Goal: Navigation & Orientation: Locate item on page

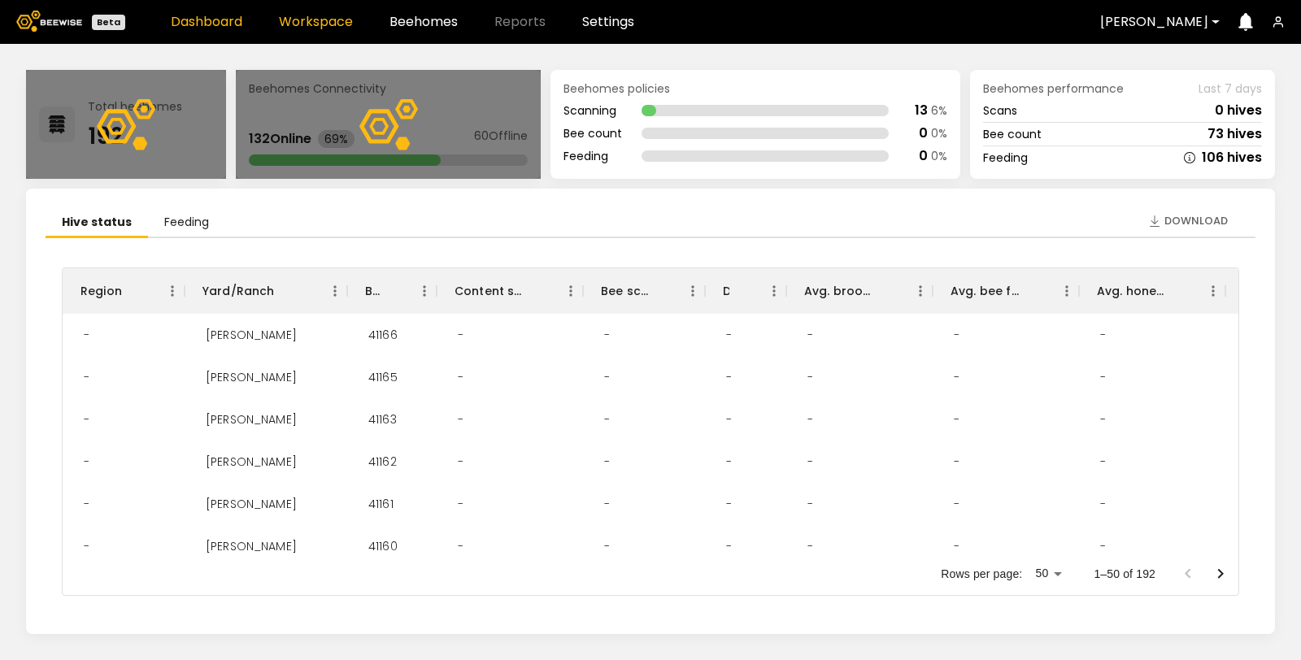
click at [336, 25] on link "Workspace" at bounding box center [316, 21] width 74 height 13
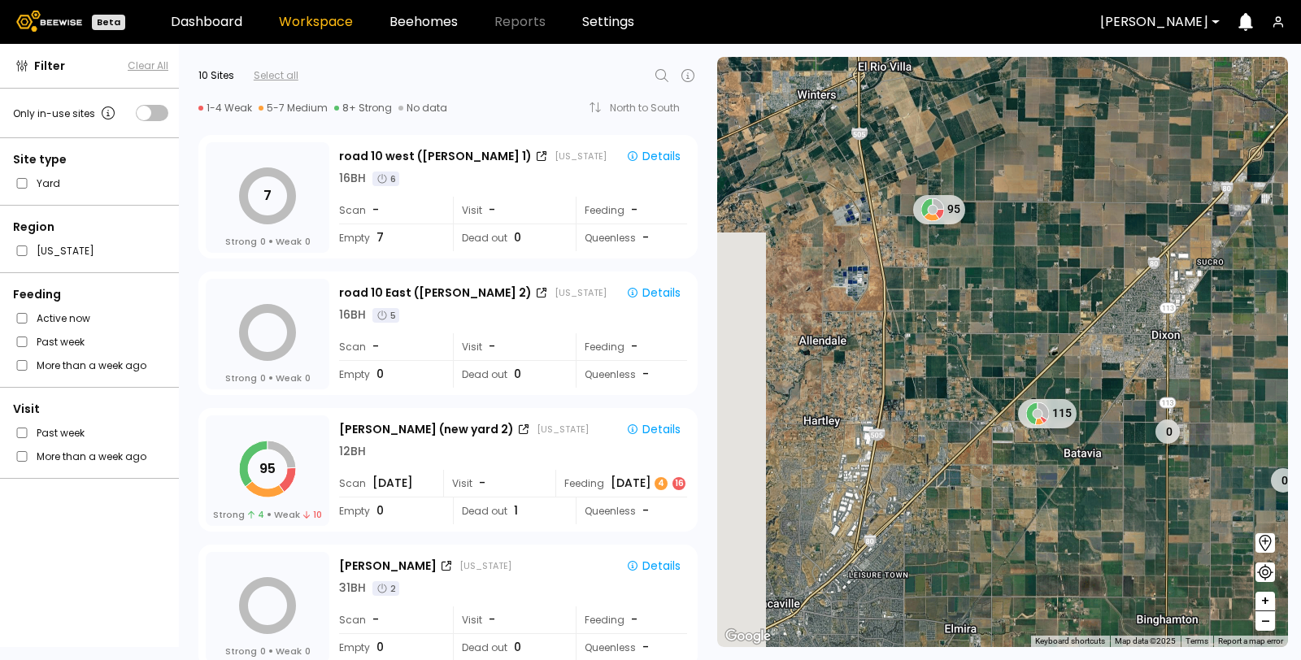
drag, startPoint x: 877, startPoint y: 415, endPoint x: 979, endPoint y: 314, distance: 143.2
click at [979, 314] on div "95 115 0 0" at bounding box center [1002, 352] width 571 height 591
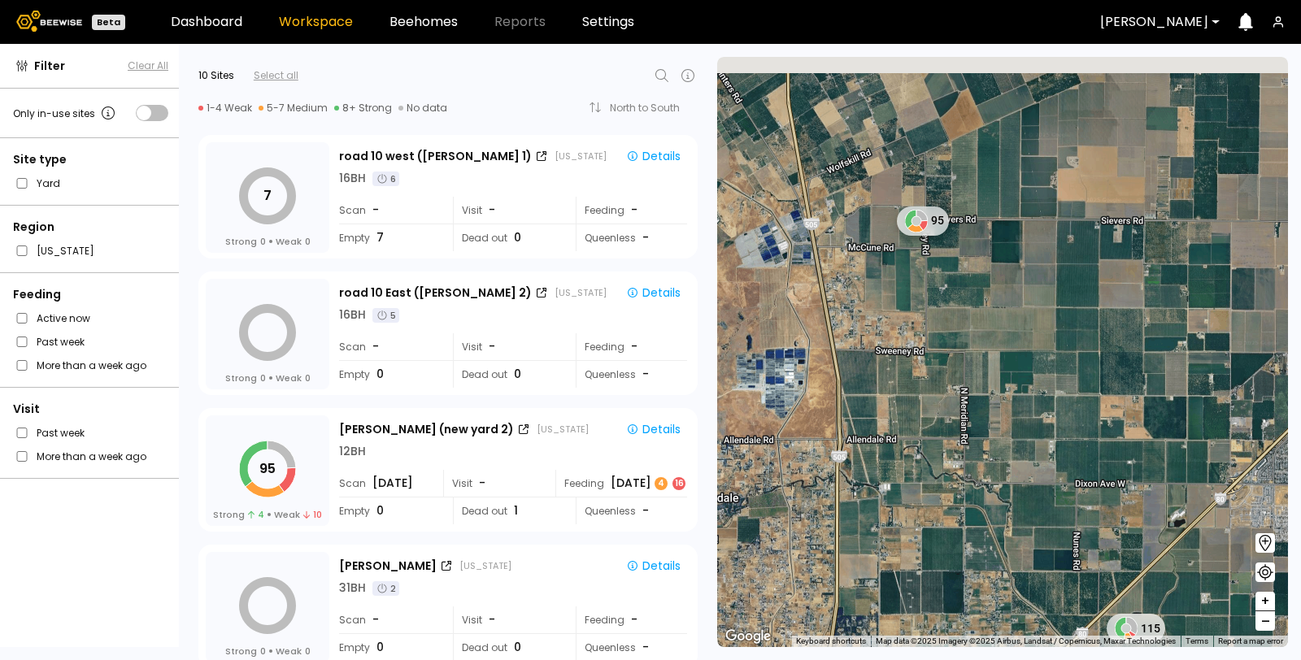
drag, startPoint x: 920, startPoint y: 293, endPoint x: 957, endPoint y: 413, distance: 126.1
click at [955, 415] on div "95 115" at bounding box center [1002, 352] width 571 height 591
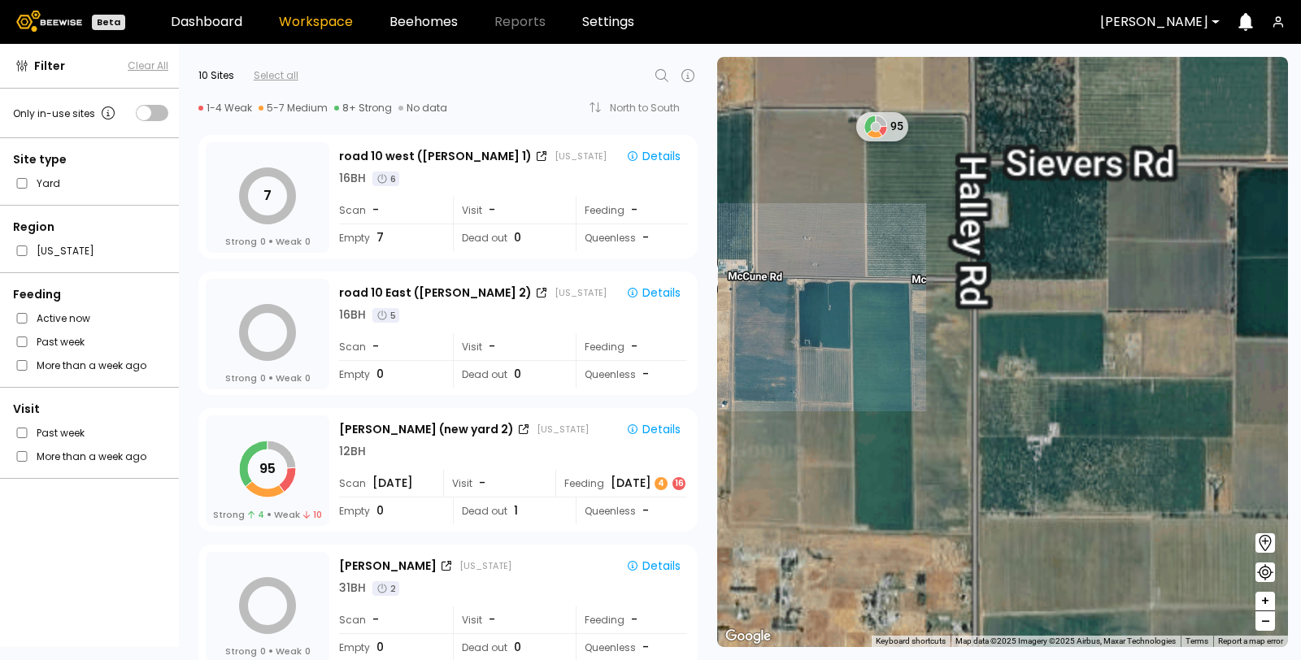
drag, startPoint x: 916, startPoint y: 294, endPoint x: 953, endPoint y: 501, distance: 210.8
click at [953, 501] on div "95" at bounding box center [1002, 352] width 571 height 591
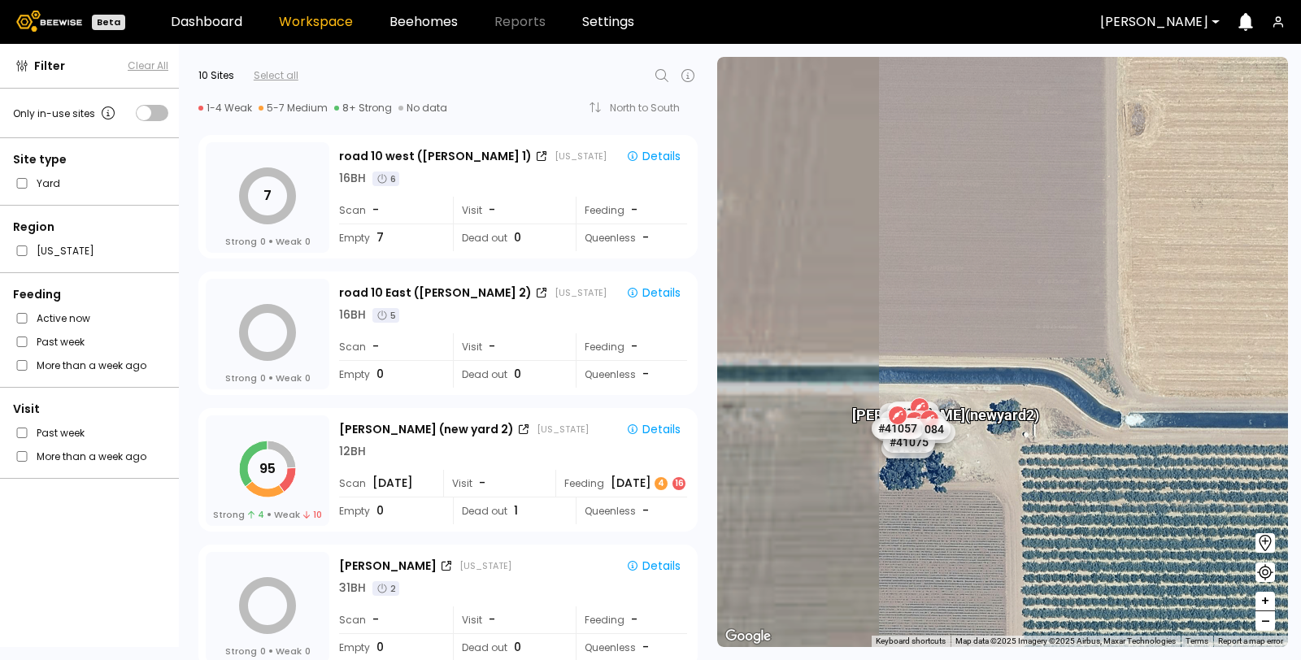
drag, startPoint x: 804, startPoint y: 464, endPoint x: 1005, endPoint y: 477, distance: 200.5
click at [1005, 477] on div "[PERSON_NAME] (new yard 2) # 41073 # 41104 # 40069 # 41140 # 40113 # 40702 # 40…" at bounding box center [1002, 352] width 571 height 591
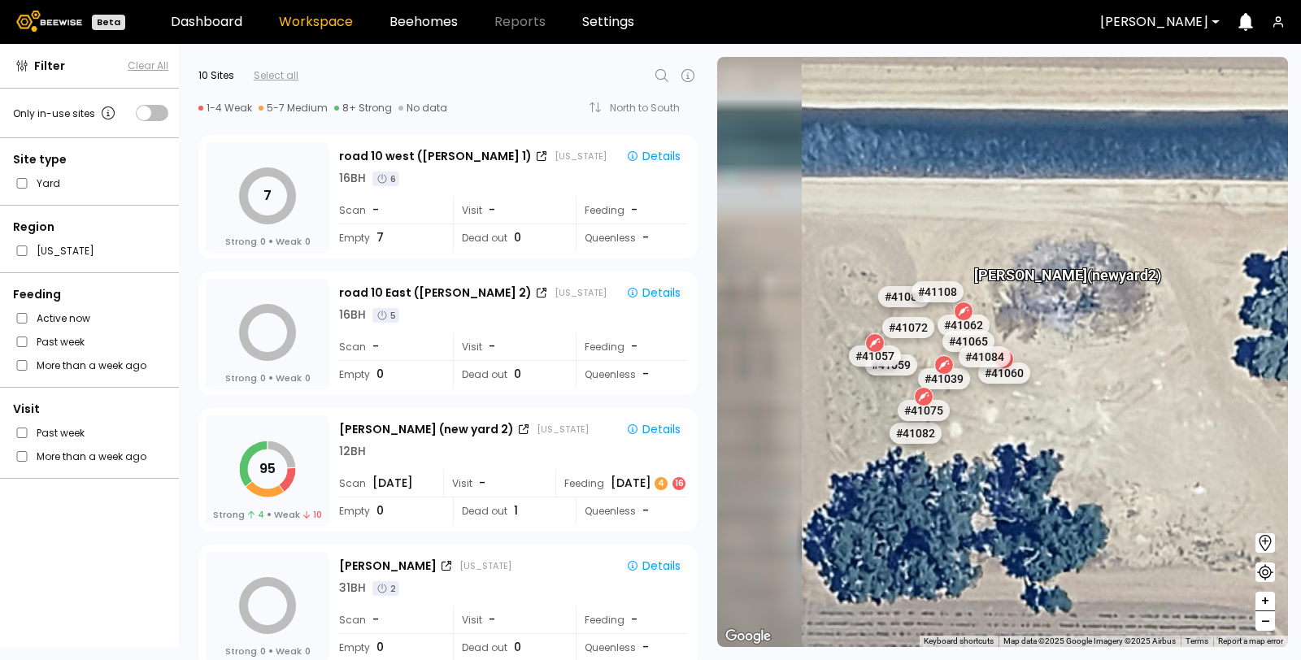
drag, startPoint x: 844, startPoint y: 442, endPoint x: 1128, endPoint y: 460, distance: 285.3
click at [1148, 470] on div "[PERSON_NAME] (new yard 2) # 41073 # 41104 # 40069 # 41140 # 40113 # 40702 # 40…" at bounding box center [1002, 352] width 571 height 591
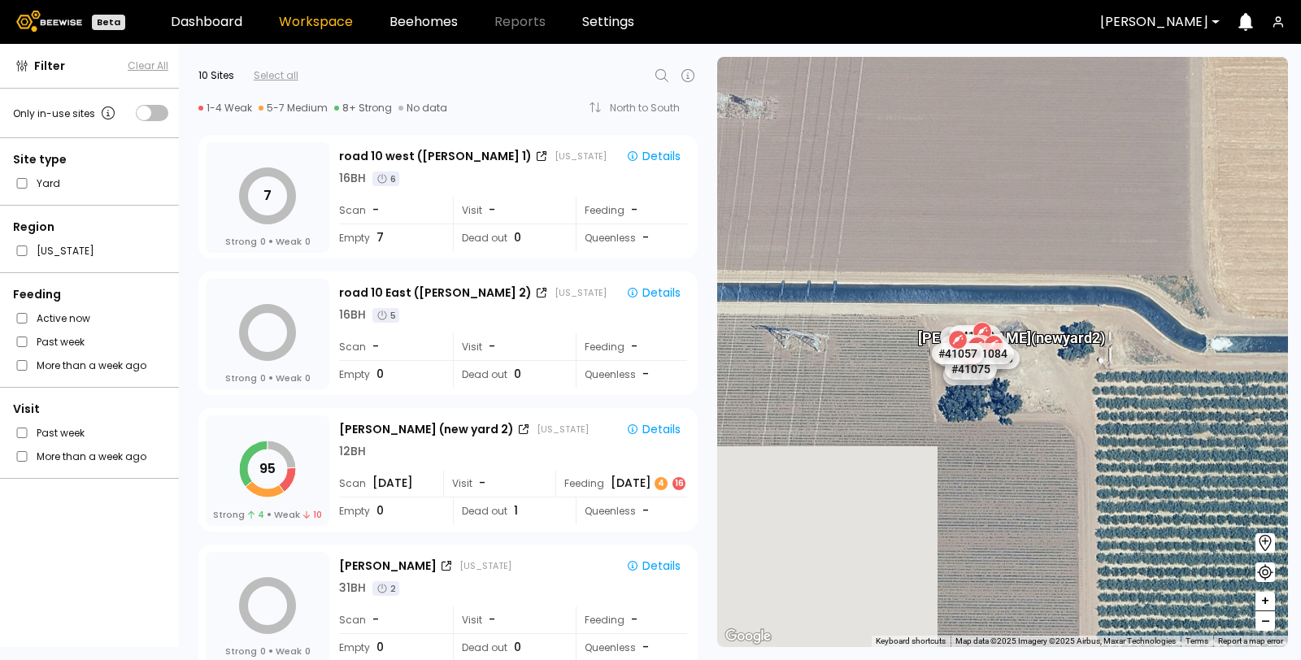
drag, startPoint x: 1088, startPoint y: 476, endPoint x: 746, endPoint y: 90, distance: 515.7
click at [747, 95] on div "[PERSON_NAME] (new yard 2) # 41073 # 41104 # 40069 # 41140 # 40113 # 40702 # 40…" at bounding box center [1002, 352] width 571 height 591
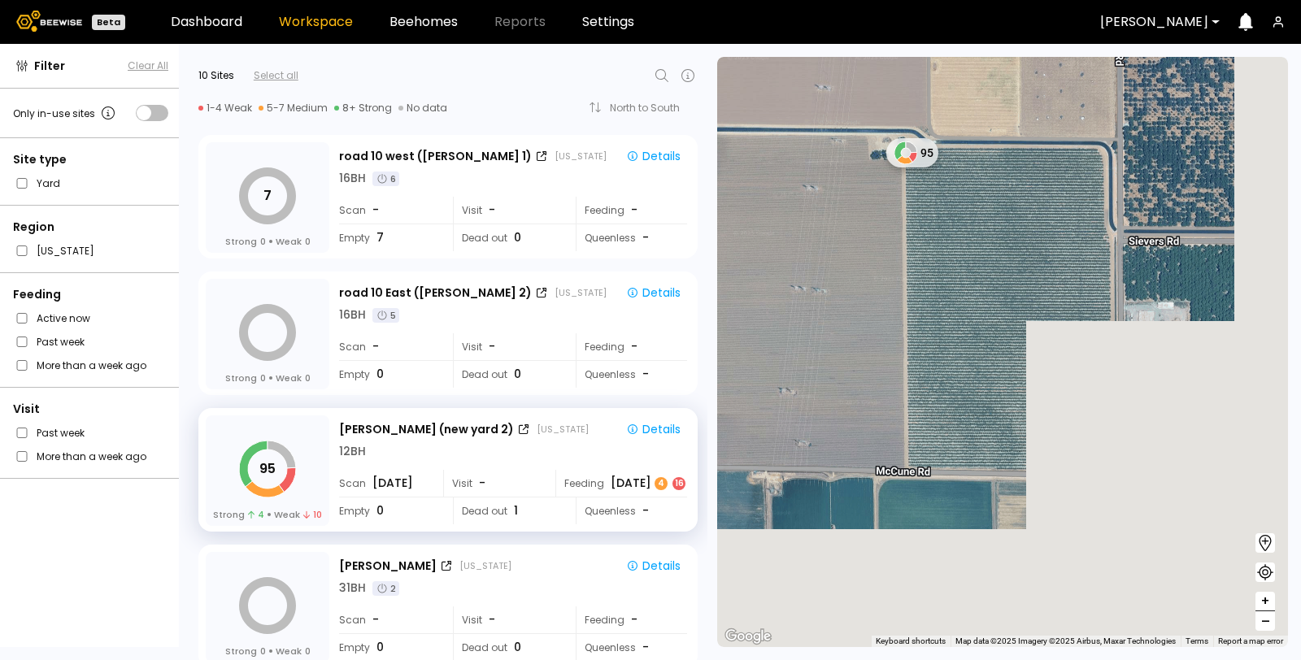
drag, startPoint x: 995, startPoint y: 363, endPoint x: 903, endPoint y: 204, distance: 183.3
click at [903, 204] on div "95" at bounding box center [1002, 352] width 571 height 591
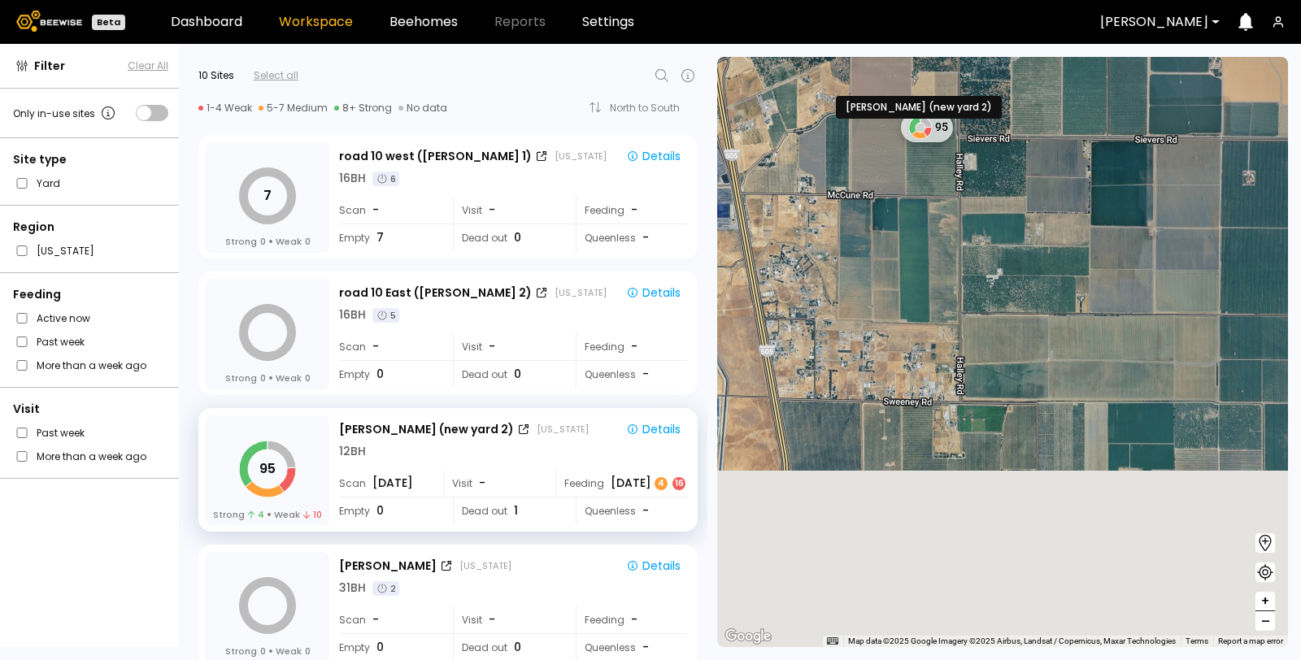
drag, startPoint x: 981, startPoint y: 421, endPoint x: 948, endPoint y: 245, distance: 179.6
click at [948, 245] on div "95" at bounding box center [1002, 352] width 571 height 591
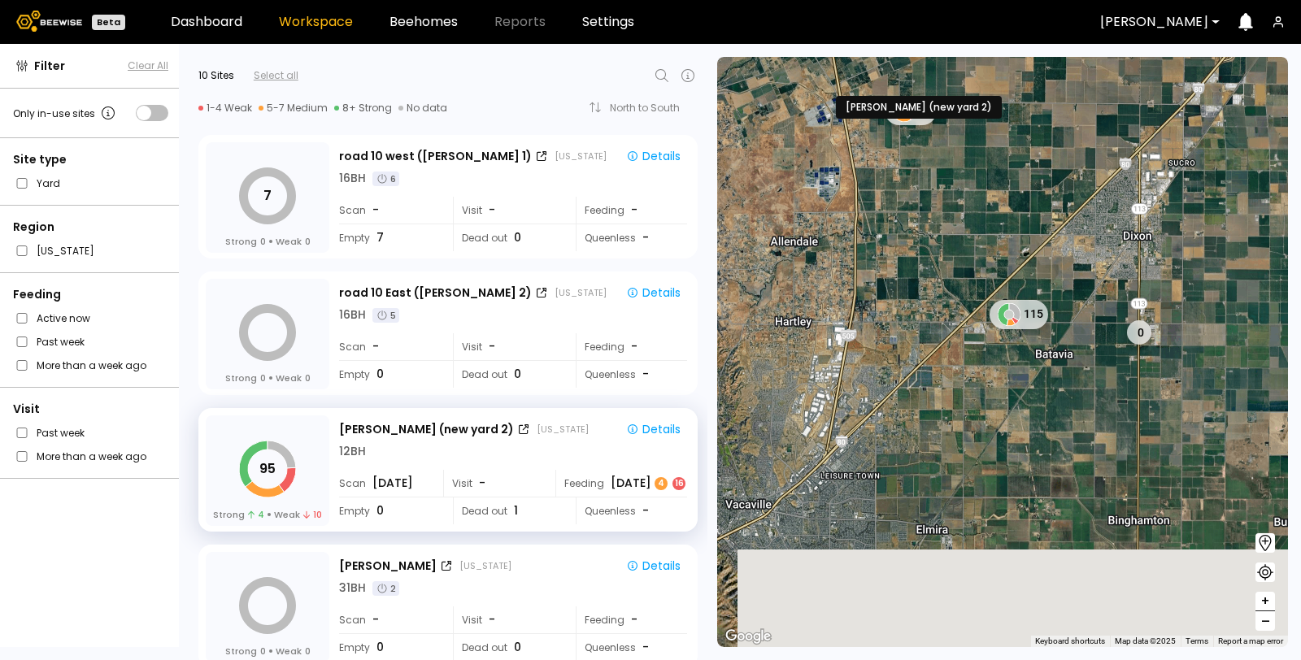
drag, startPoint x: 1060, startPoint y: 416, endPoint x: 970, endPoint y: 232, distance: 204.4
click at [970, 231] on div "95 115 0" at bounding box center [1002, 352] width 571 height 591
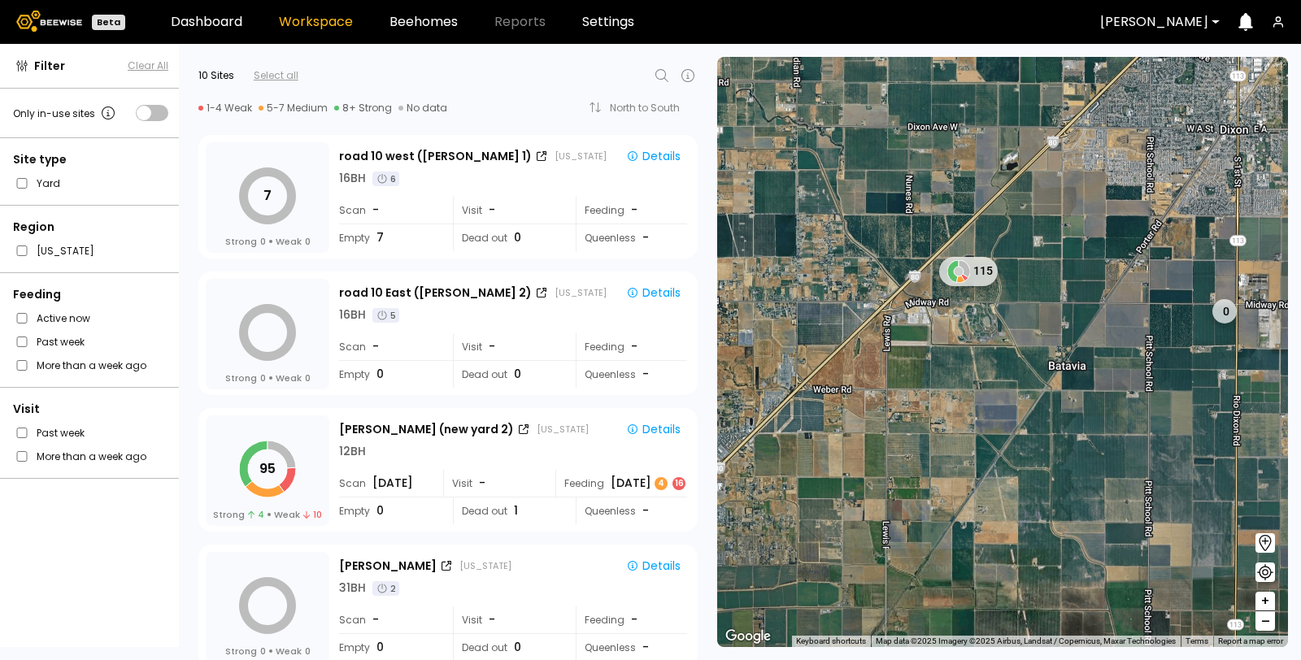
drag, startPoint x: 929, startPoint y: 289, endPoint x: 996, endPoint y: 399, distance: 129.6
click at [993, 400] on div "115 0 79" at bounding box center [1002, 352] width 571 height 591
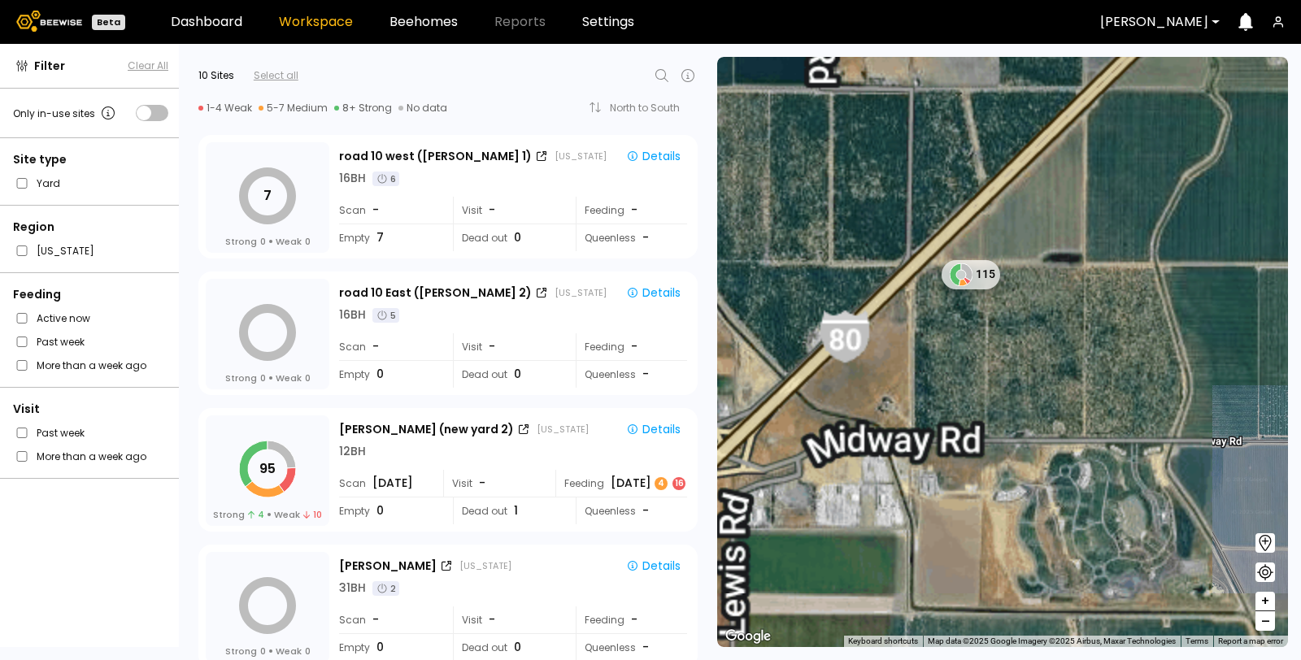
drag, startPoint x: 967, startPoint y: 289, endPoint x: 1011, endPoint y: 498, distance: 213.6
click at [1011, 503] on div "115" at bounding box center [1002, 352] width 571 height 591
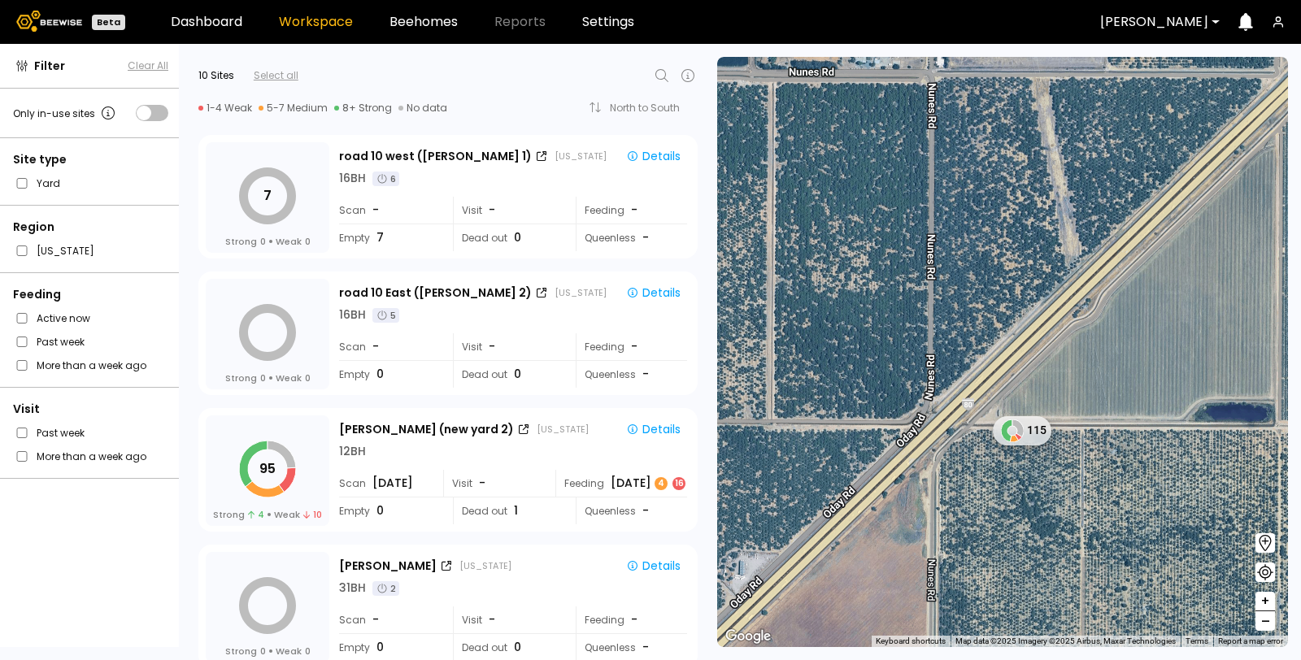
drag, startPoint x: 974, startPoint y: 367, endPoint x: 1020, endPoint y: 486, distance: 128.2
click at [1020, 486] on div "115" at bounding box center [1002, 352] width 571 height 591
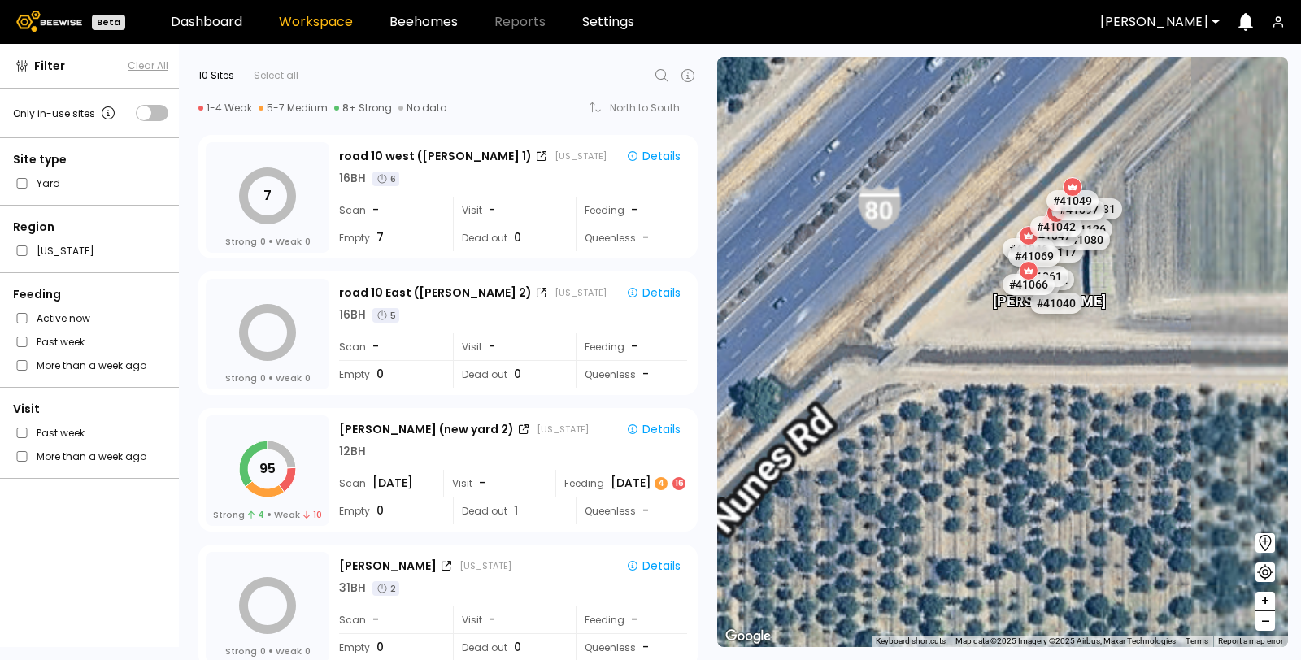
drag, startPoint x: 953, startPoint y: 457, endPoint x: 1000, endPoint y: 434, distance: 53.5
click at [976, 500] on div "[PERSON_NAME] # 41073 # 41104 # 40069 # 41140 # 40113 # 40702 # 40200 # 40306 #…" at bounding box center [1002, 352] width 571 height 591
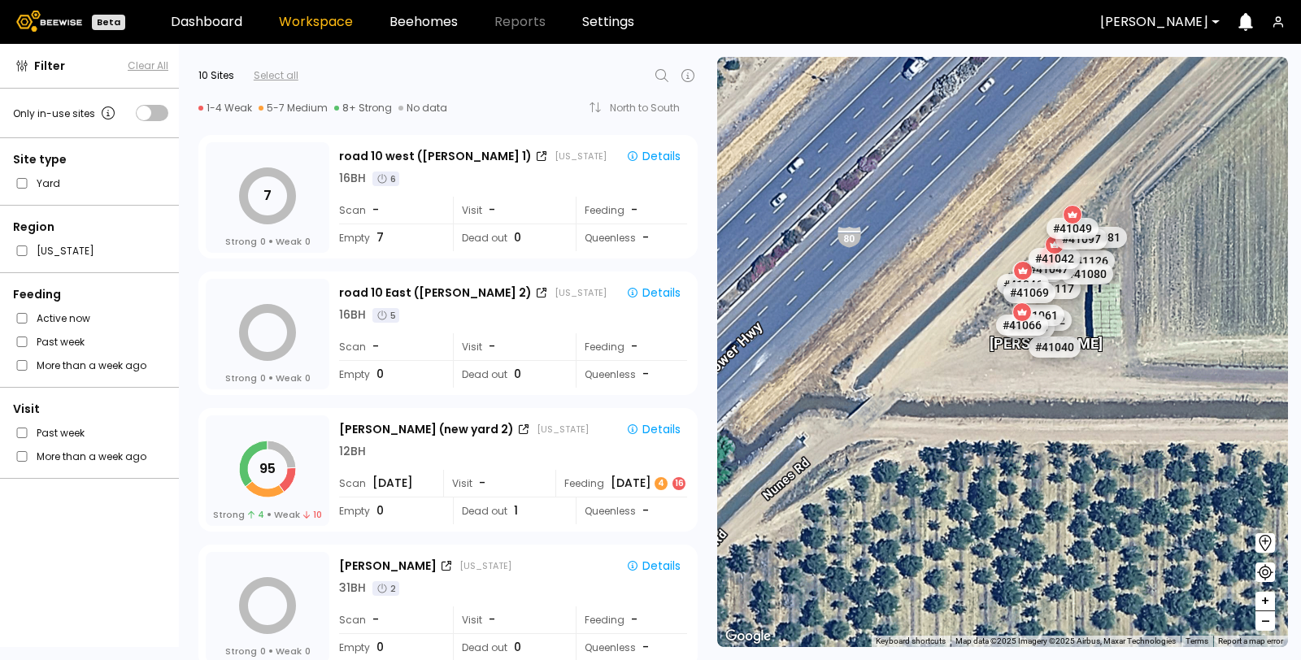
drag, startPoint x: 1094, startPoint y: 395, endPoint x: 1087, endPoint y: 400, distance: 9.3
click at [1088, 403] on div "[PERSON_NAME] # 41073 # 41104 # 40069 # 41140 # 40113 # 40702 # 40200 # 40306 #…" at bounding box center [1002, 352] width 571 height 591
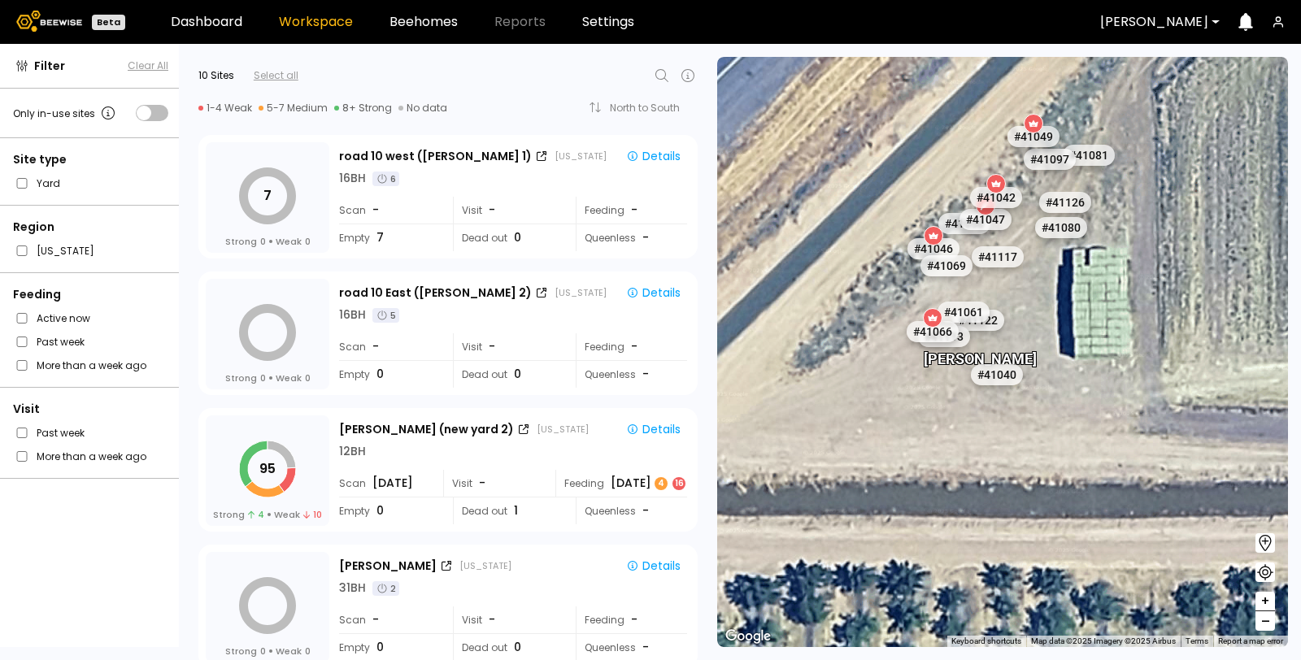
drag, startPoint x: 1053, startPoint y: 432, endPoint x: 1048, endPoint y: 444, distance: 13.5
click at [1050, 451] on div "[PERSON_NAME] # 41073 # 41104 # 40069 # 41140 # 40113 # 40702 # 40200 # 40306 #…" at bounding box center [1002, 352] width 571 height 591
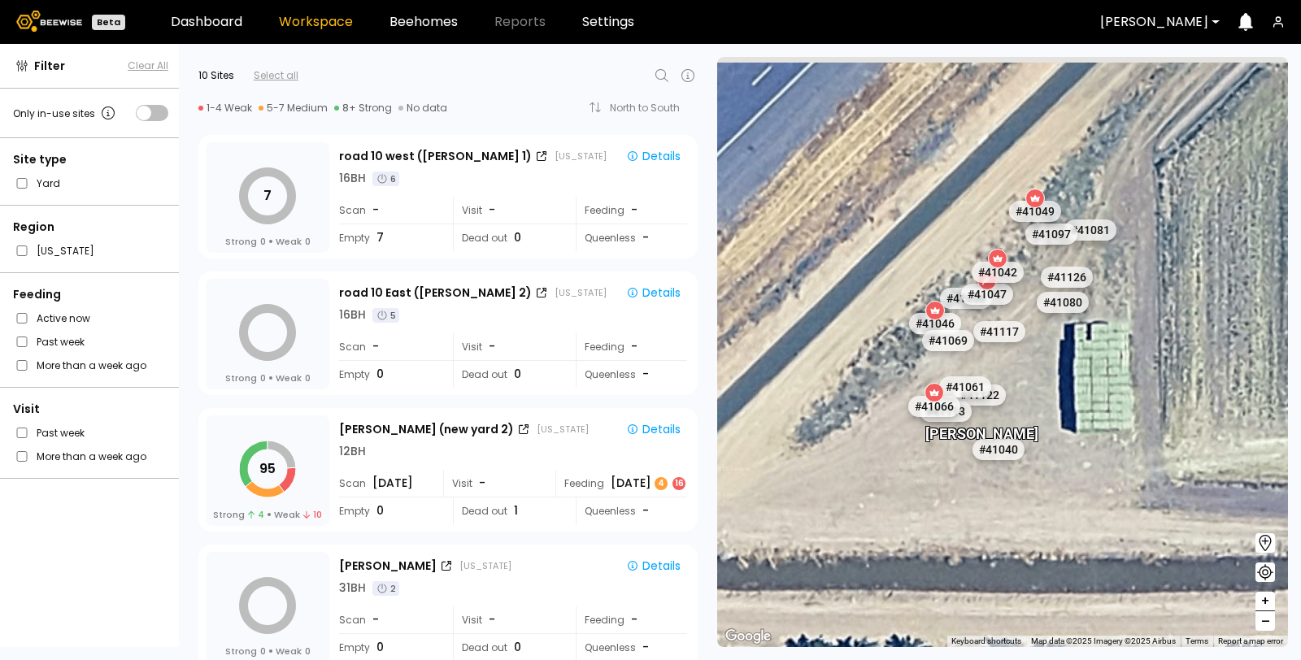
drag, startPoint x: 1071, startPoint y: 346, endPoint x: 1077, endPoint y: 403, distance: 58.0
click at [1077, 403] on div "[PERSON_NAME] # 41073 # 41104 # 40069 # 41140 # 40113 # 40702 # 40200 # 40306 #…" at bounding box center [1002, 352] width 571 height 591
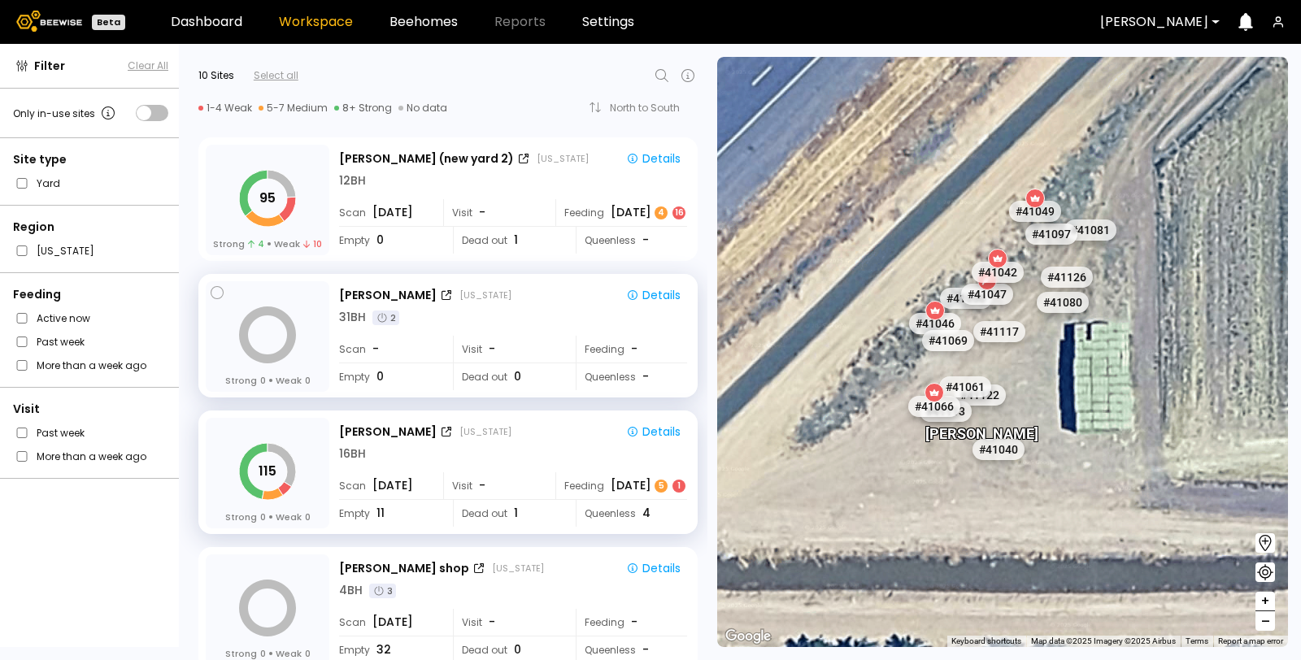
scroll to position [181, 0]
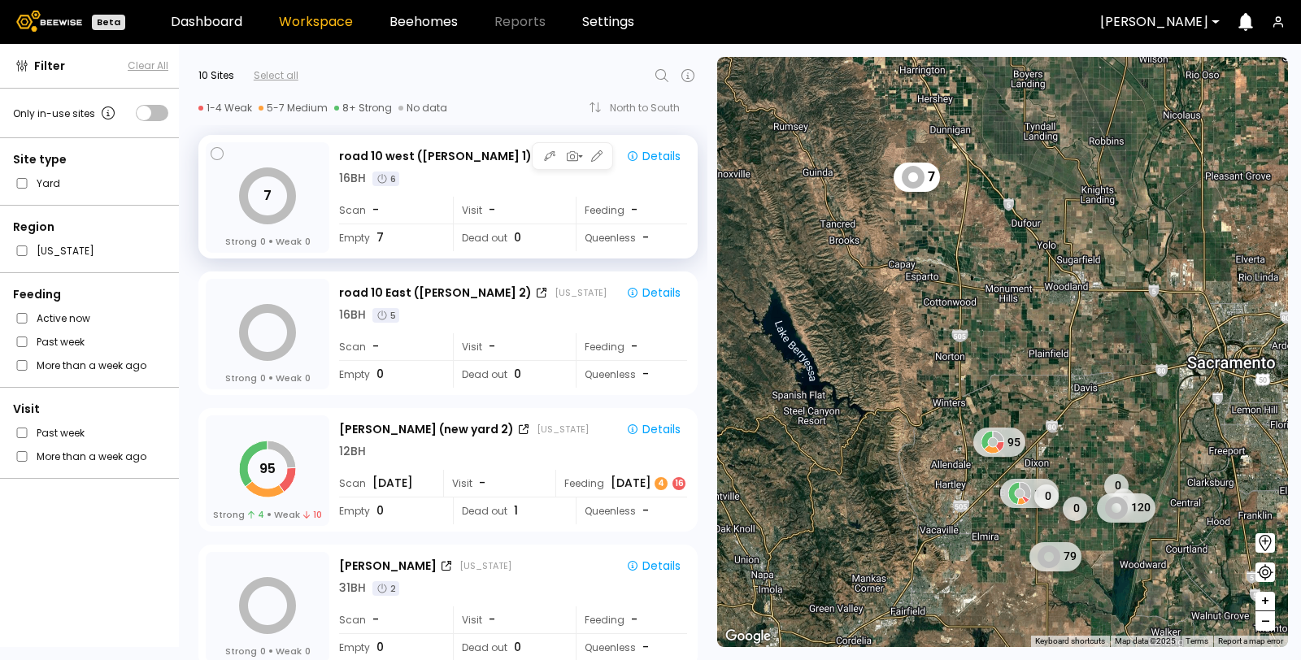
click at [408, 205] on div "Scan -" at bounding box center [390, 210] width 102 height 27
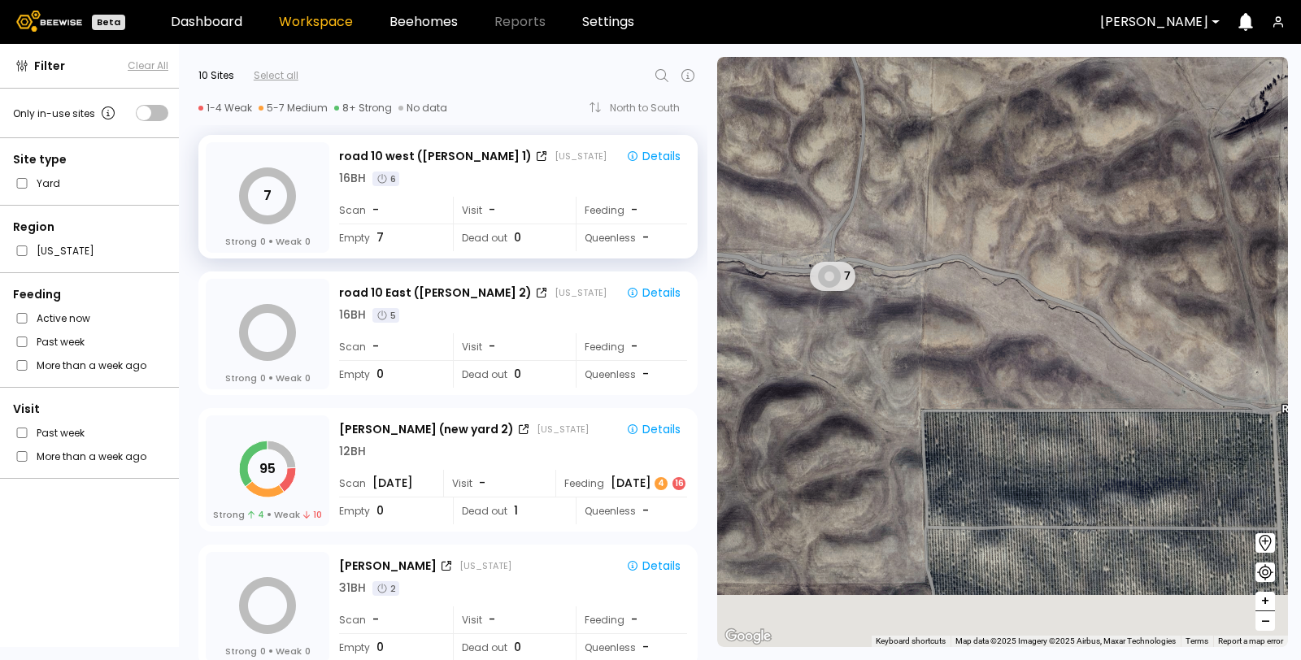
drag, startPoint x: 969, startPoint y: 370, endPoint x: 873, endPoint y: 324, distance: 106.6
click at [873, 324] on div "7" at bounding box center [1002, 352] width 571 height 591
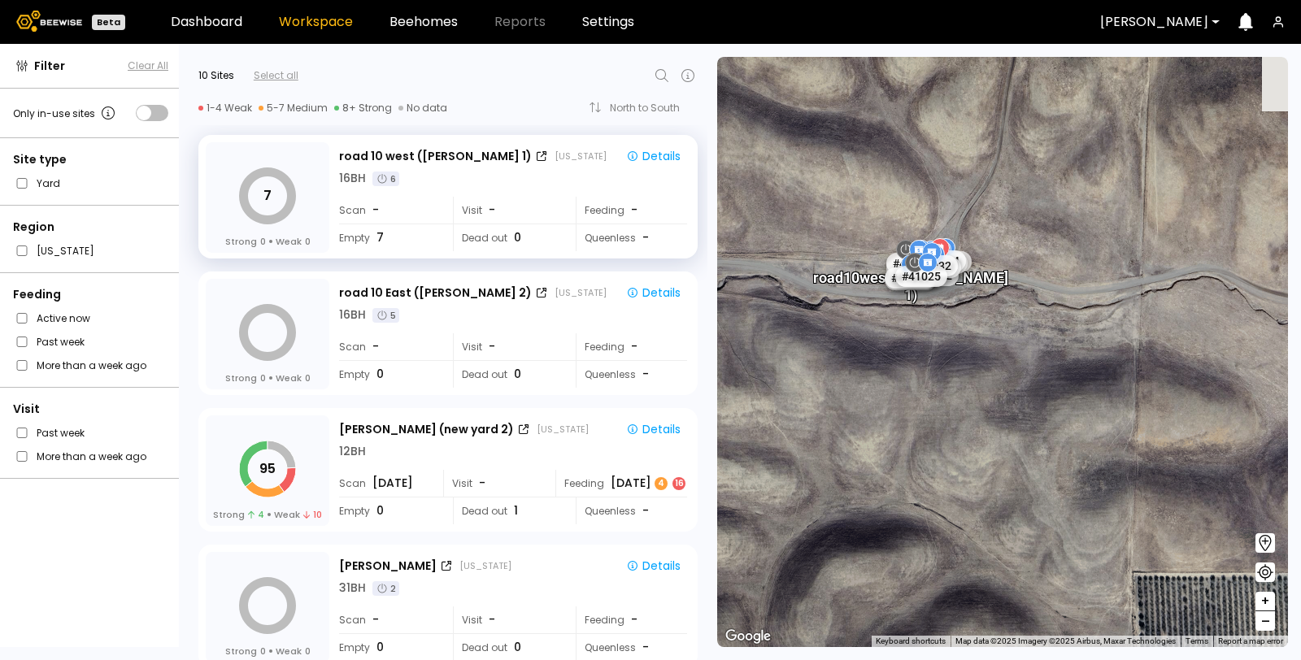
drag, startPoint x: 913, startPoint y: 307, endPoint x: 908, endPoint y: 411, distance: 104.2
click at [908, 411] on div "road 10 west (Dixon 1) # 41073 # 41104 # 40069 # 41140 # 40113 # 40702 # 40200 …" at bounding box center [1002, 352] width 571 height 591
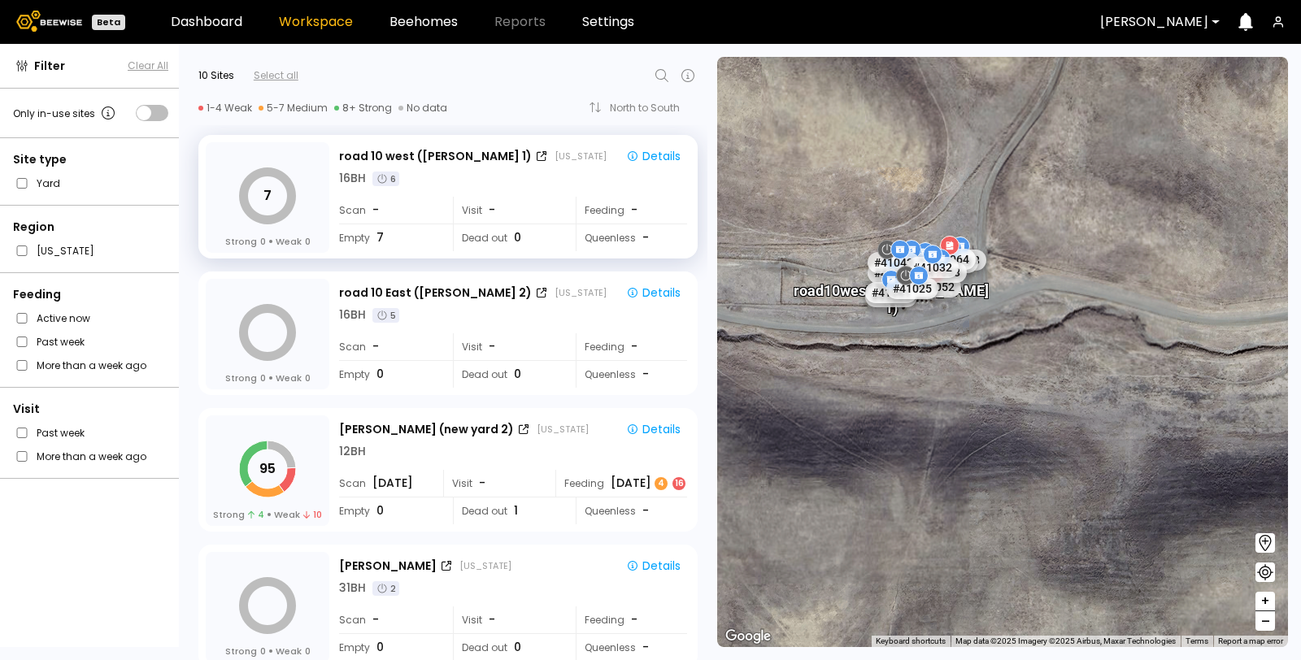
drag, startPoint x: 917, startPoint y: 307, endPoint x: 928, endPoint y: 401, distance: 94.2
click at [916, 427] on div "road 10 west (Dixon 1) # 41073 # 41104 # 40069 # 41140 # 40113 # 40702 # 40200 …" at bounding box center [1002, 352] width 571 height 591
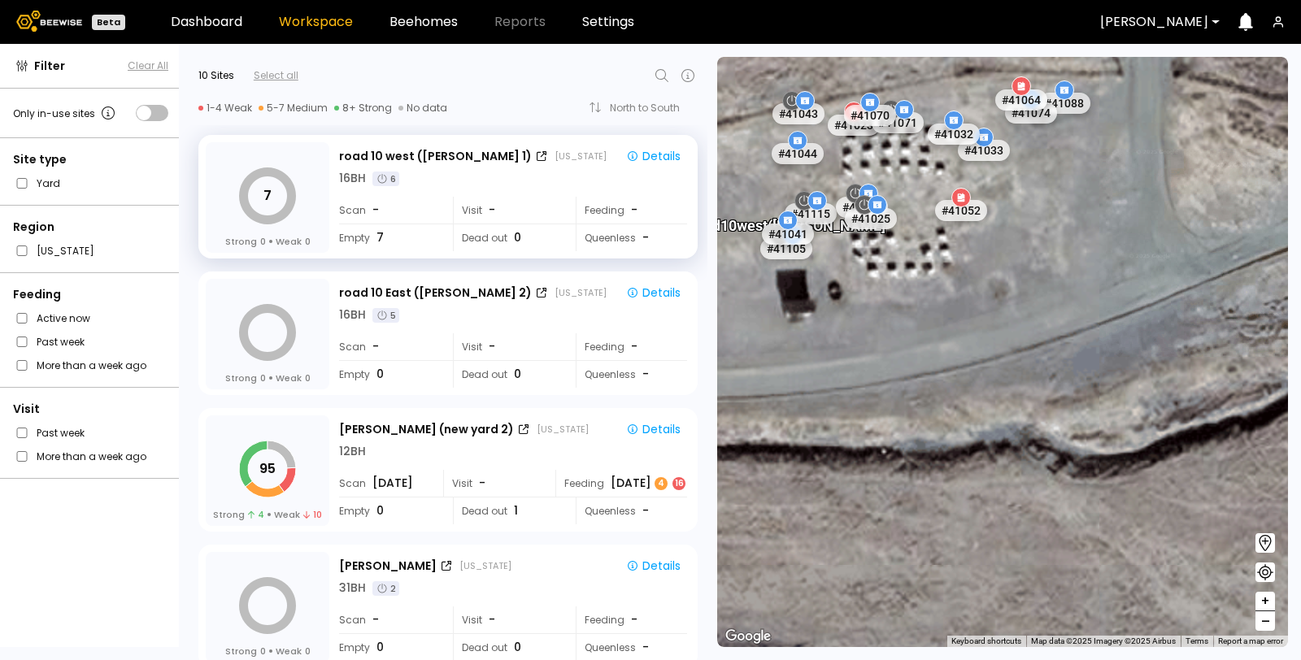
drag, startPoint x: 909, startPoint y: 363, endPoint x: 953, endPoint y: 492, distance: 136.3
click at [952, 492] on div "road 10 west (Dixon 1) # 41073 # 41104 # 40069 # 41140 # 40113 # 40702 # 40200 …" at bounding box center [1002, 352] width 571 height 591
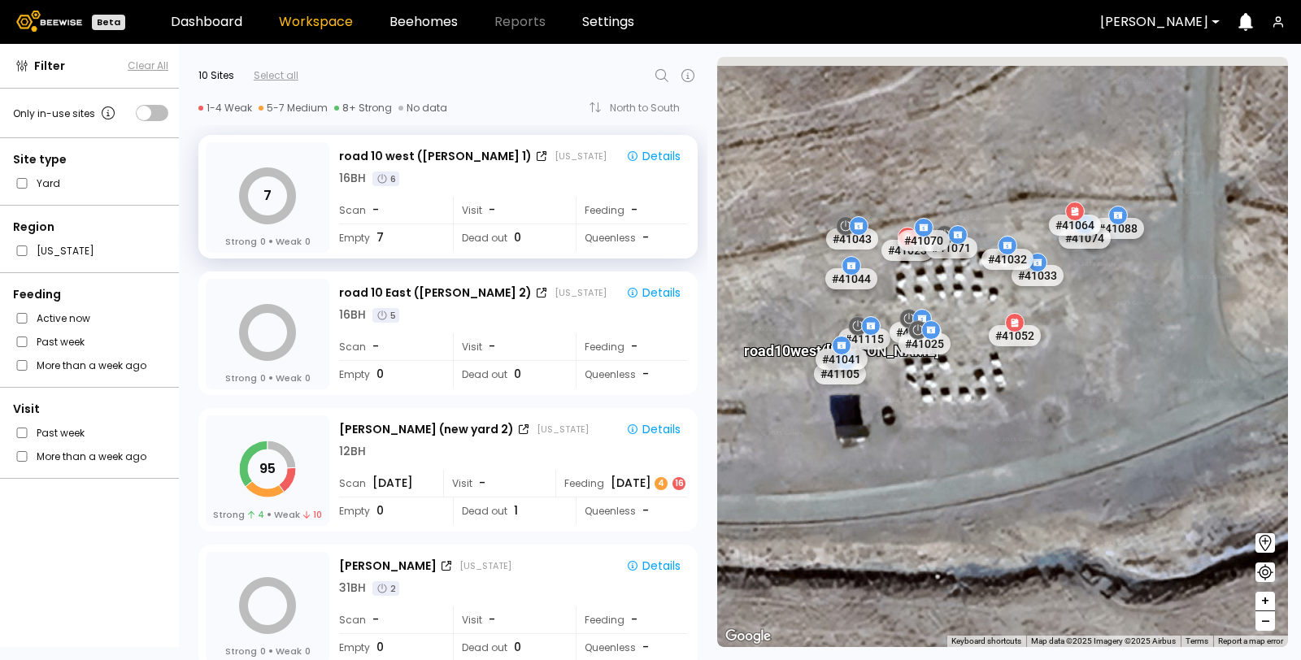
drag, startPoint x: 904, startPoint y: 399, endPoint x: 918, endPoint y: 429, distance: 33.1
click at [918, 429] on div "road 10 west (Dixon 1) # 41073 # 41104 # 40069 # 41140 # 40113 # 40702 # 40200 …" at bounding box center [1002, 352] width 571 height 591
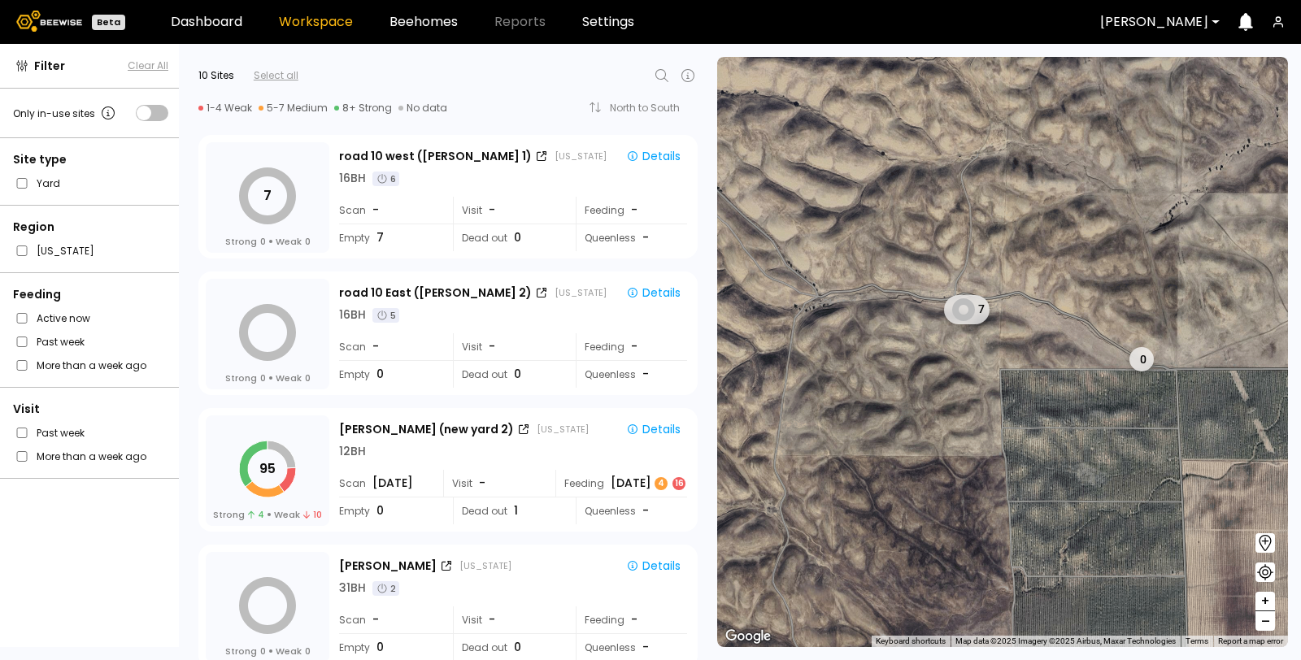
drag, startPoint x: 1055, startPoint y: 362, endPoint x: 957, endPoint y: 307, distance: 112.2
click at [957, 307] on div "7 0" at bounding box center [1002, 352] width 571 height 591
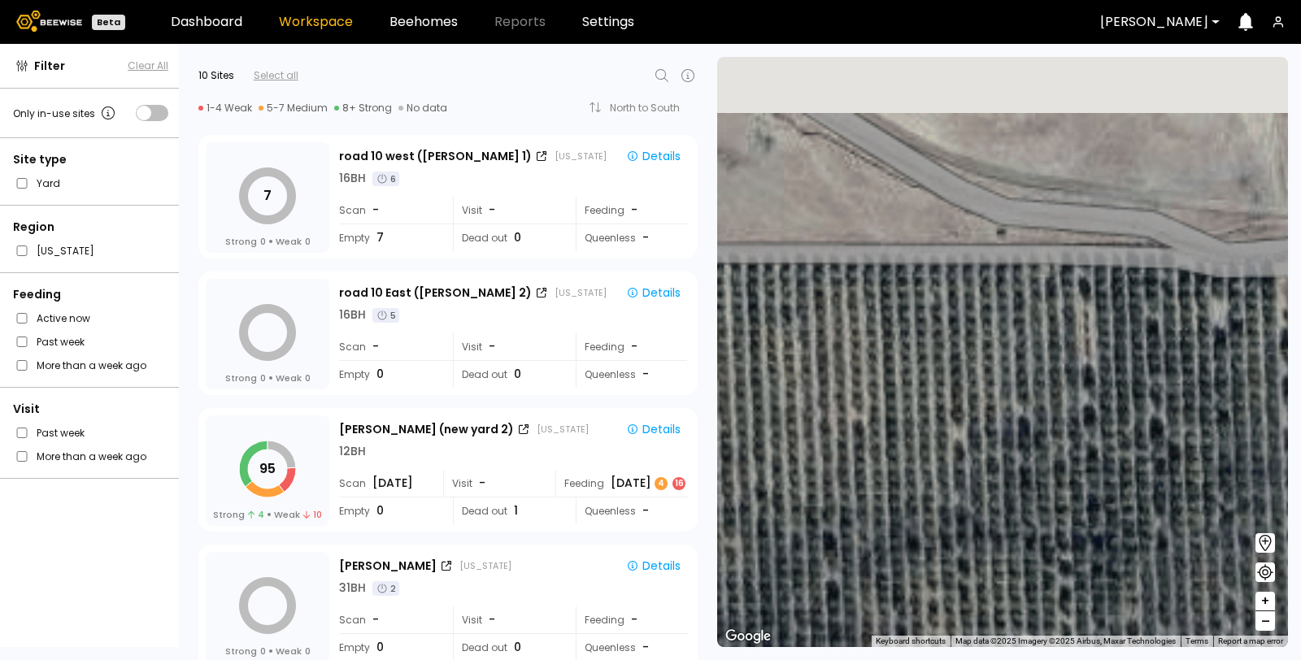
drag, startPoint x: 885, startPoint y: 245, endPoint x: 983, endPoint y: 564, distance: 333.5
click at [983, 564] on div "road 10 East (Dixon 2) # 41073 # 41104 # 40069 # 41140 # 40113 # 40702 # 40200 …" at bounding box center [1002, 352] width 571 height 591
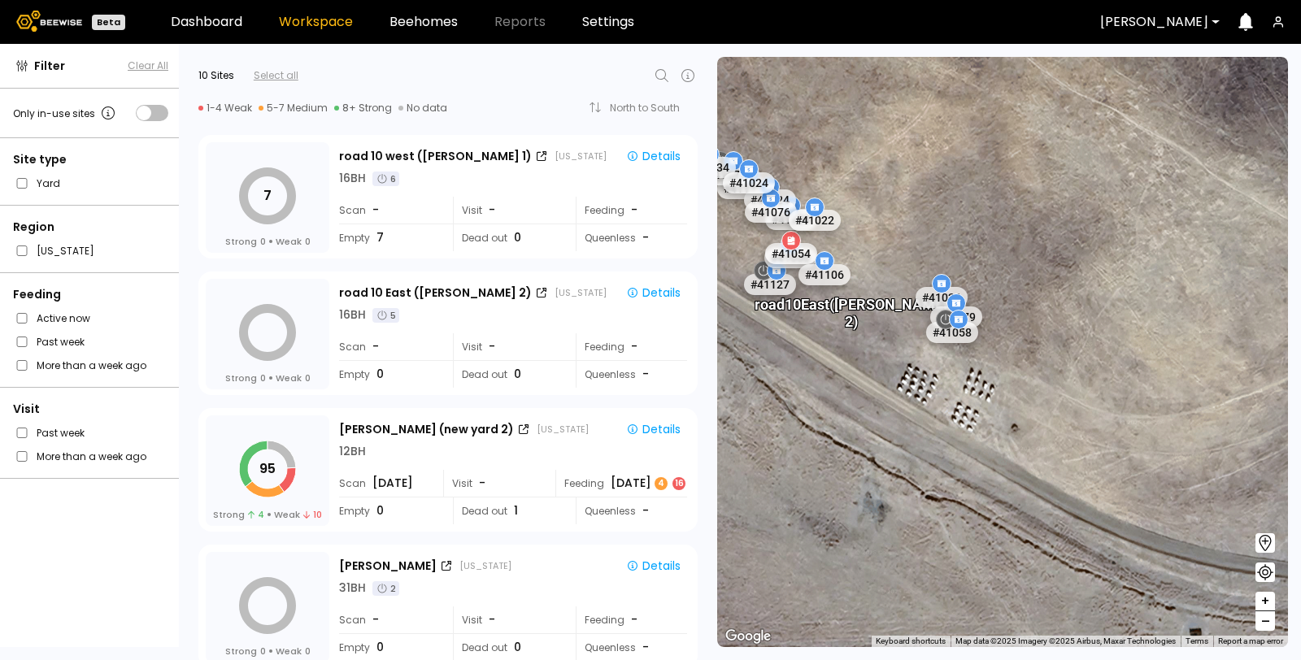
drag, startPoint x: 861, startPoint y: 364, endPoint x: 1075, endPoint y: 502, distance: 255.4
click at [1075, 502] on div "road 10 East (Dixon 2) # 41073 # 41104 # 40069 # 41140 # 40113 # 40702 # 40200 …" at bounding box center [1002, 352] width 571 height 591
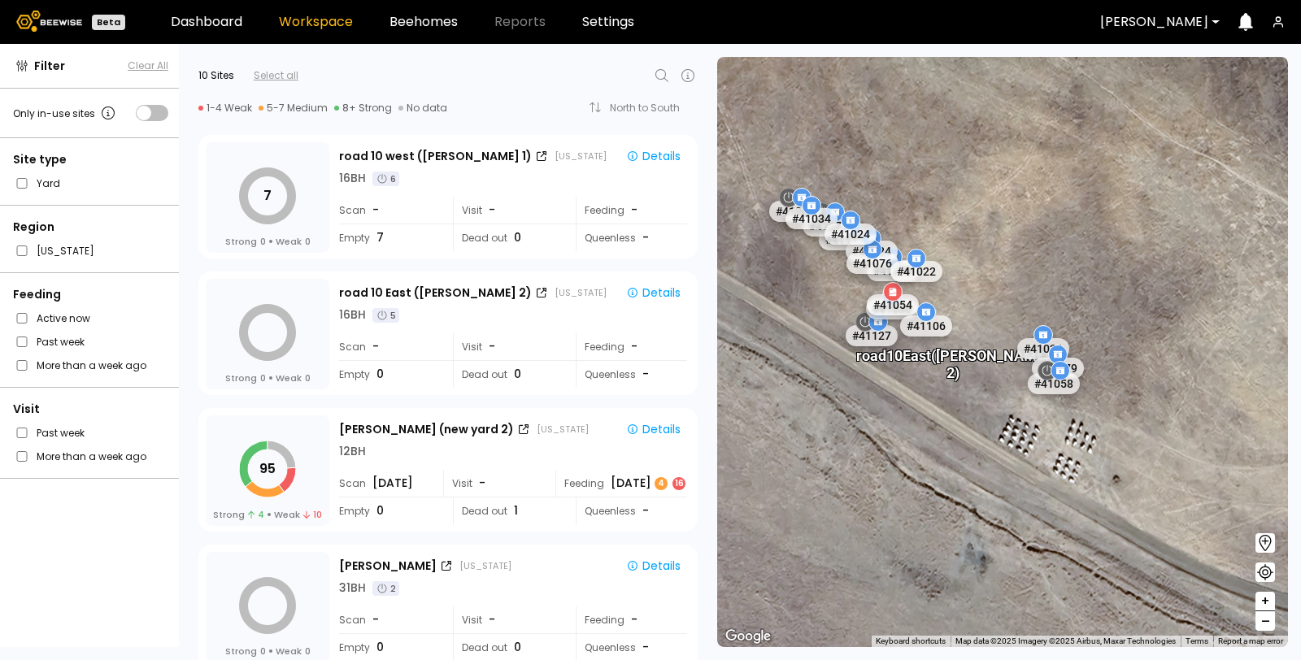
drag, startPoint x: 953, startPoint y: 469, endPoint x: 1009, endPoint y: 489, distance: 59.7
click at [1009, 489] on div "road 10 East (Dixon 2) # 41073 # 41104 # 40069 # 41140 # 40113 # 40702 # 40200 …" at bounding box center [1002, 352] width 571 height 591
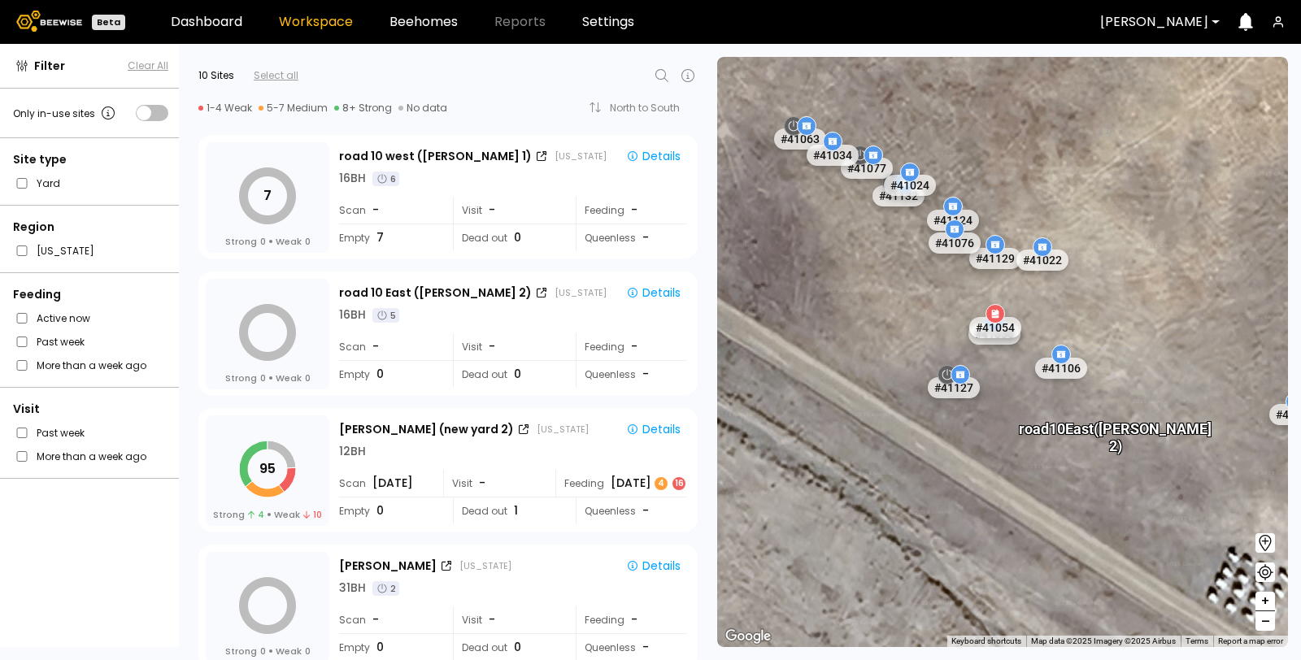
drag, startPoint x: 811, startPoint y: 249, endPoint x: 861, endPoint y: 347, distance: 109.5
click at [856, 367] on div "road 10 East (Dixon 2) # 41073 # 41104 # 40069 # 41140 # 40113 # 40702 # 40200 …" at bounding box center [1002, 352] width 571 height 591
